Goal: Task Accomplishment & Management: Use online tool/utility

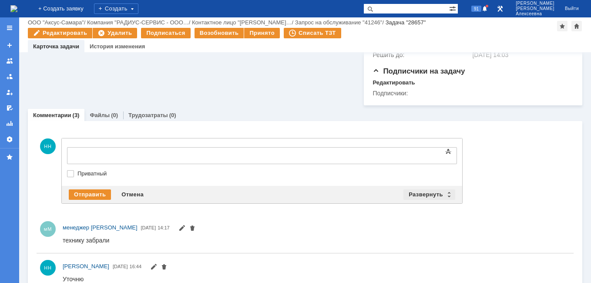
click at [447, 189] on div "Развернуть" at bounding box center [429, 194] width 52 height 10
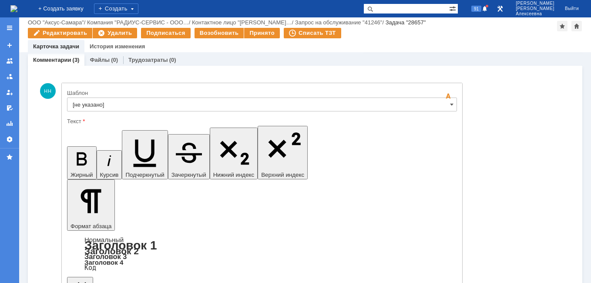
scroll to position [538, 0]
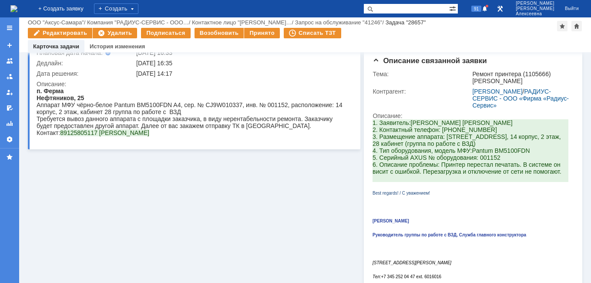
scroll to position [0, 0]
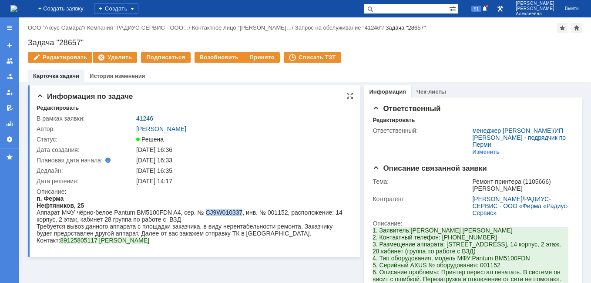
drag, startPoint x: 240, startPoint y: 212, endPoint x: 204, endPoint y: 215, distance: 36.2
click at [204, 215] on div "Аппарат МФУ чёрно-белое Pantum BM5100FDN A4, сер. № CJ9W010337, инв. № 001152, …" at bounding box center [191, 216] width 309 height 14
copy div "CJ9W010337"
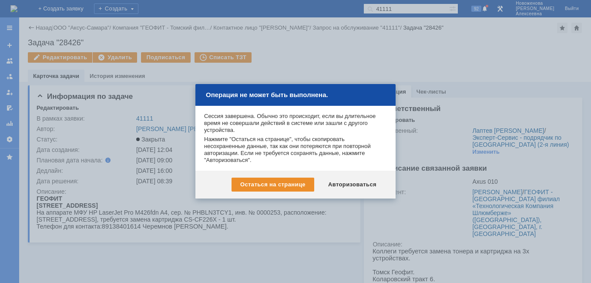
click at [345, 180] on div "Авторизоваться" at bounding box center [352, 185] width 66 height 14
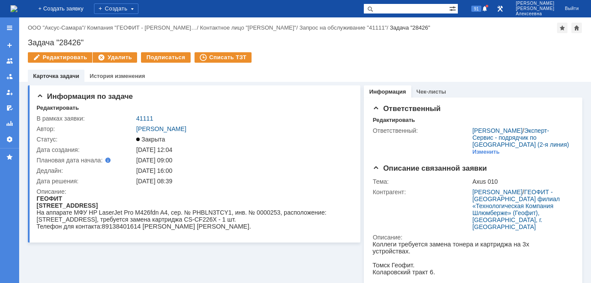
click at [17, 8] on img at bounding box center [13, 8] width 7 height 7
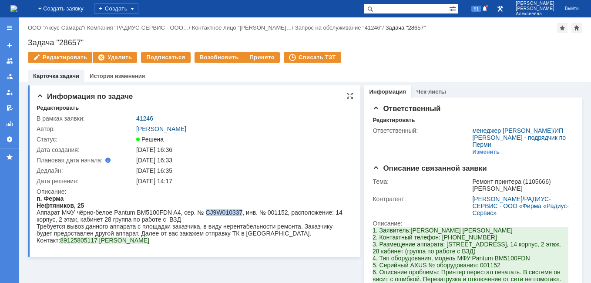
drag, startPoint x: 240, startPoint y: 210, endPoint x: 202, endPoint y: 213, distance: 37.6
click at [202, 213] on div "Аппарат МФУ чёрно-белое Pantum BM5100FDN A4, сер. № CJ9W010337, инв. № 001152, …" at bounding box center [191, 216] width 309 height 14
copy div "CJ9W010337"
drag, startPoint x: 86, startPoint y: 43, endPoint x: 26, endPoint y: 36, distance: 60.1
click at [26, 36] on div "Назад | ООО "Аксус-Самара" / Компания "РАДИУС-СЕРВИС - ООО… / Контактное лицо "…" at bounding box center [305, 49] width 572 height 64
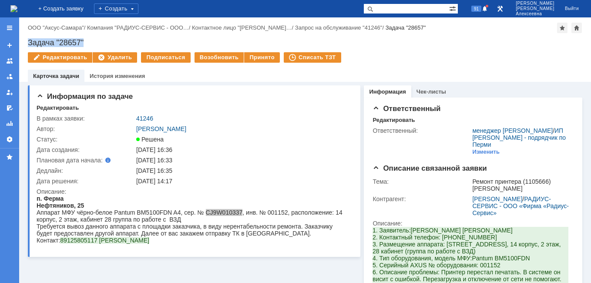
copy div "Задача "28657""
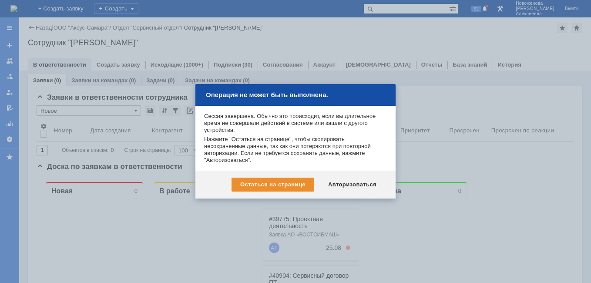
click at [355, 177] on div "Остаться на странице Авторизоваться" at bounding box center [295, 185] width 200 height 28
click at [353, 187] on div "Авторизоваться" at bounding box center [352, 185] width 66 height 14
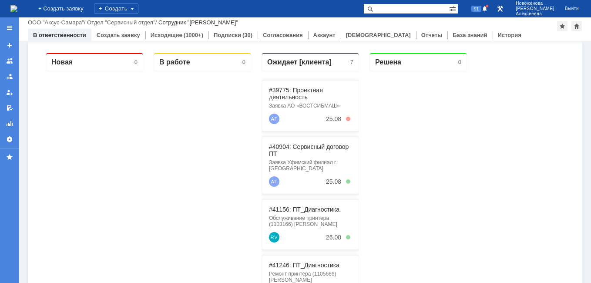
scroll to position [87, 0]
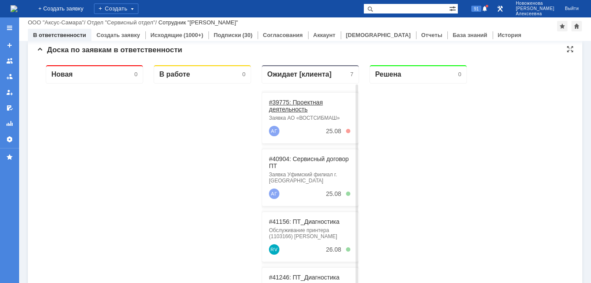
click at [295, 104] on link "#39775: Проектная деятельность" at bounding box center [296, 106] width 54 height 14
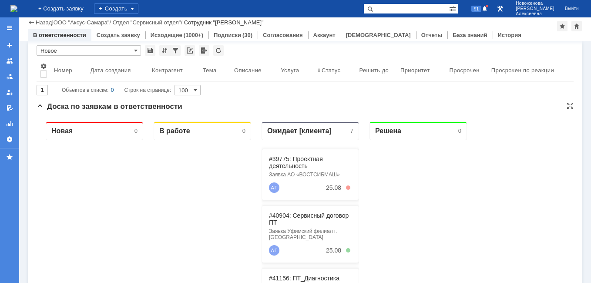
scroll to position [44, 0]
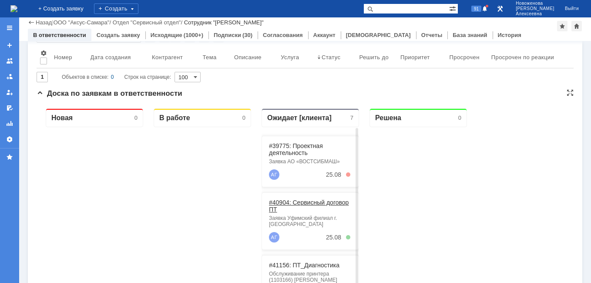
click at [293, 203] on link "#40904: Сервисный договор ПТ" at bounding box center [309, 206] width 80 height 14
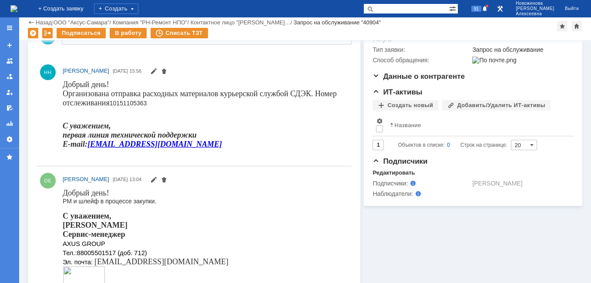
scroll to position [131, 0]
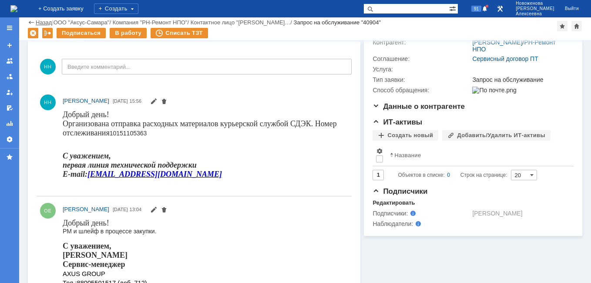
click at [39, 22] on link "Назад" at bounding box center [44, 22] width 16 height 7
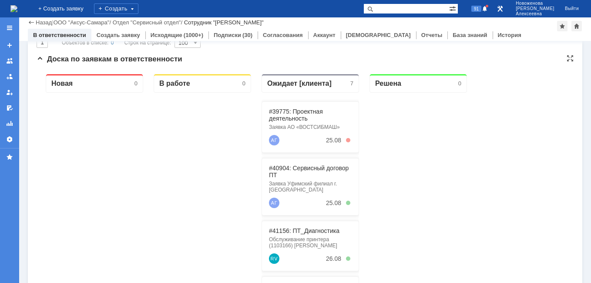
scroll to position [131, 0]
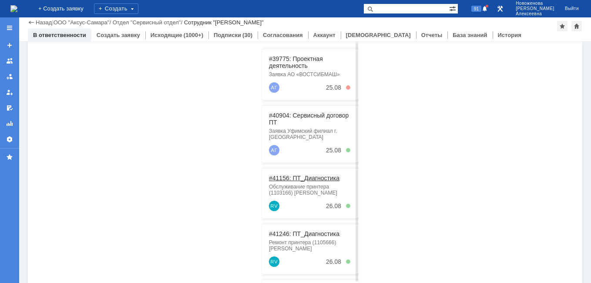
click at [301, 175] on link "#41156: ПТ_Диагностика" at bounding box center [304, 177] width 70 height 7
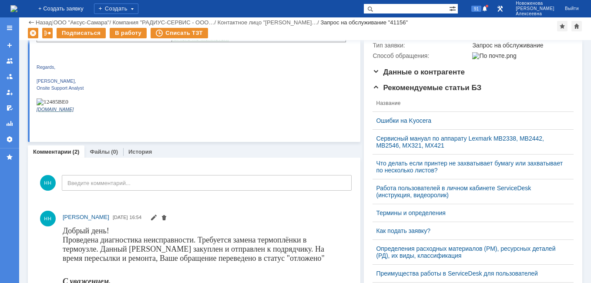
scroll to position [131, 0]
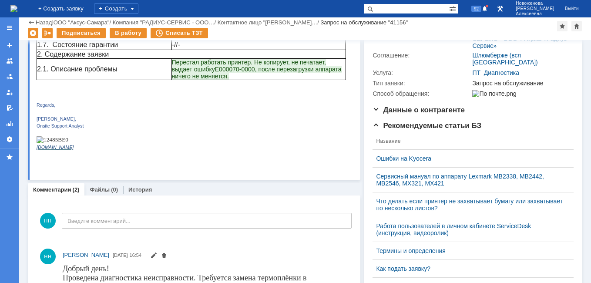
click at [43, 23] on link "Назад" at bounding box center [44, 22] width 16 height 7
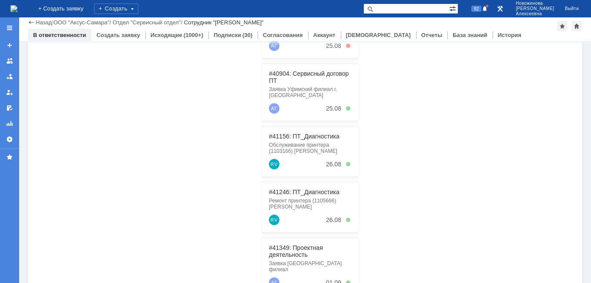
scroll to position [174, 0]
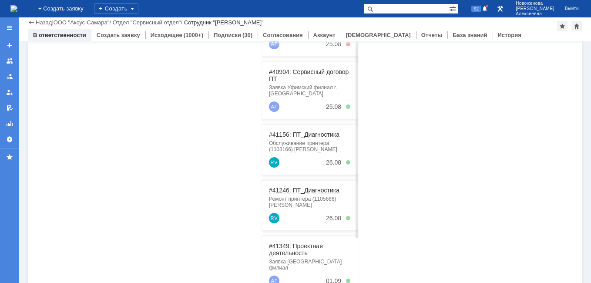
click at [297, 188] on link "#41246: ПТ_Диагностика" at bounding box center [304, 190] width 70 height 7
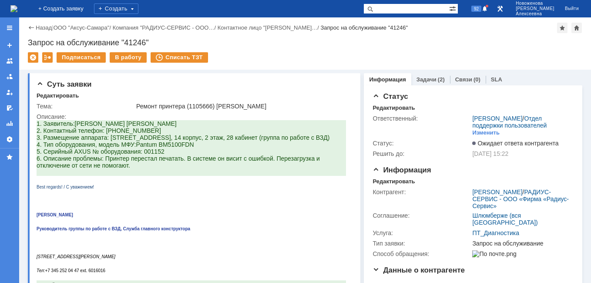
click at [38, 24] on div "Назад | ООО "Аксус-Самара" / Компания "РАДИУС-СЕРВИС - ООО… / Контактное лицо "…" at bounding box center [305, 28] width 554 height 10
click at [40, 27] on link "Назад" at bounding box center [44, 27] width 16 height 7
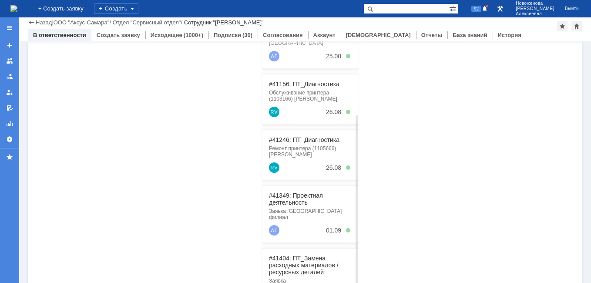
scroll to position [174, 0]
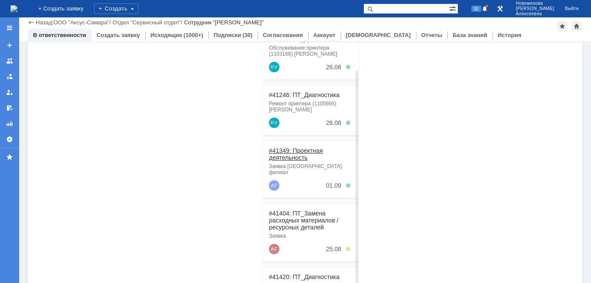
click at [288, 151] on link "#41349: Проектная деятельность" at bounding box center [296, 154] width 54 height 14
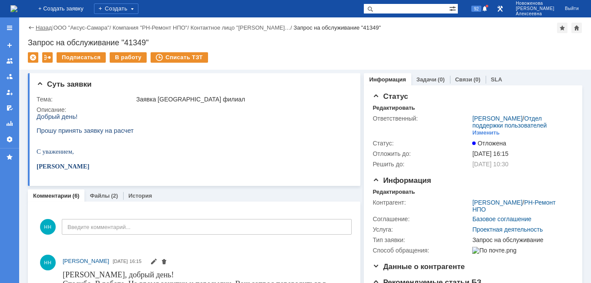
click at [45, 27] on link "Назад" at bounding box center [44, 27] width 16 height 7
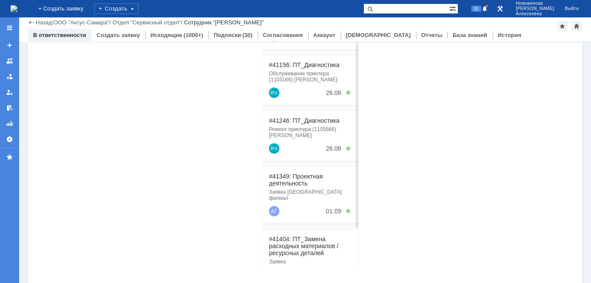
scroll to position [44, 0]
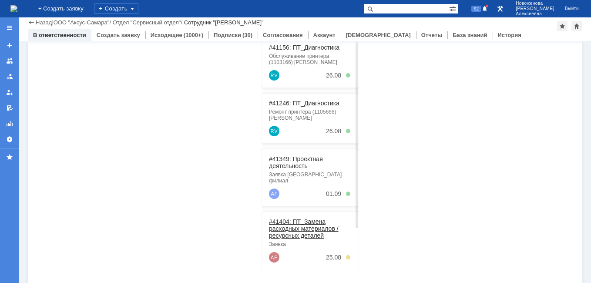
click at [305, 218] on link "#41404: ПТ_Замена расходных материалов / ресурсных деталей" at bounding box center [304, 228] width 70 height 21
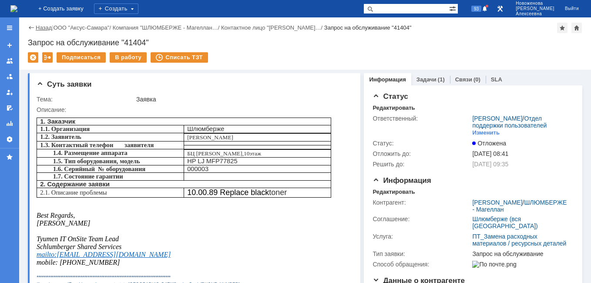
click at [42, 27] on link "Назад" at bounding box center [44, 27] width 16 height 7
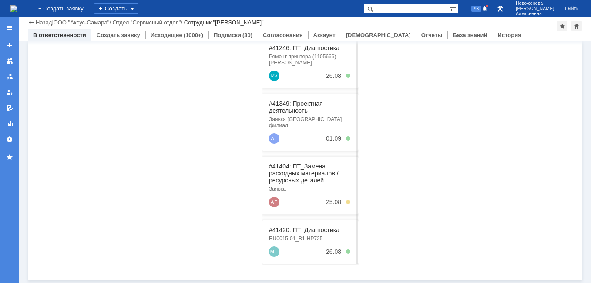
scroll to position [222, 0]
click at [290, 226] on link "#41420: ПТ_Диагностика" at bounding box center [304, 229] width 70 height 7
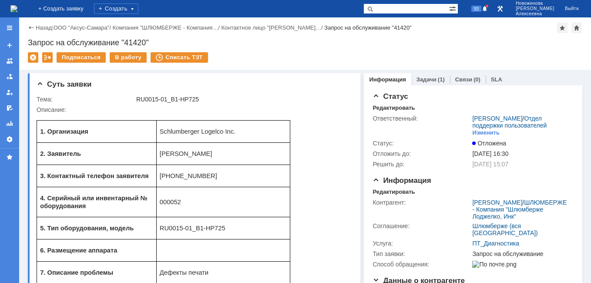
click at [17, 10] on img at bounding box center [13, 8] width 7 height 7
